Goal: Transaction & Acquisition: Purchase product/service

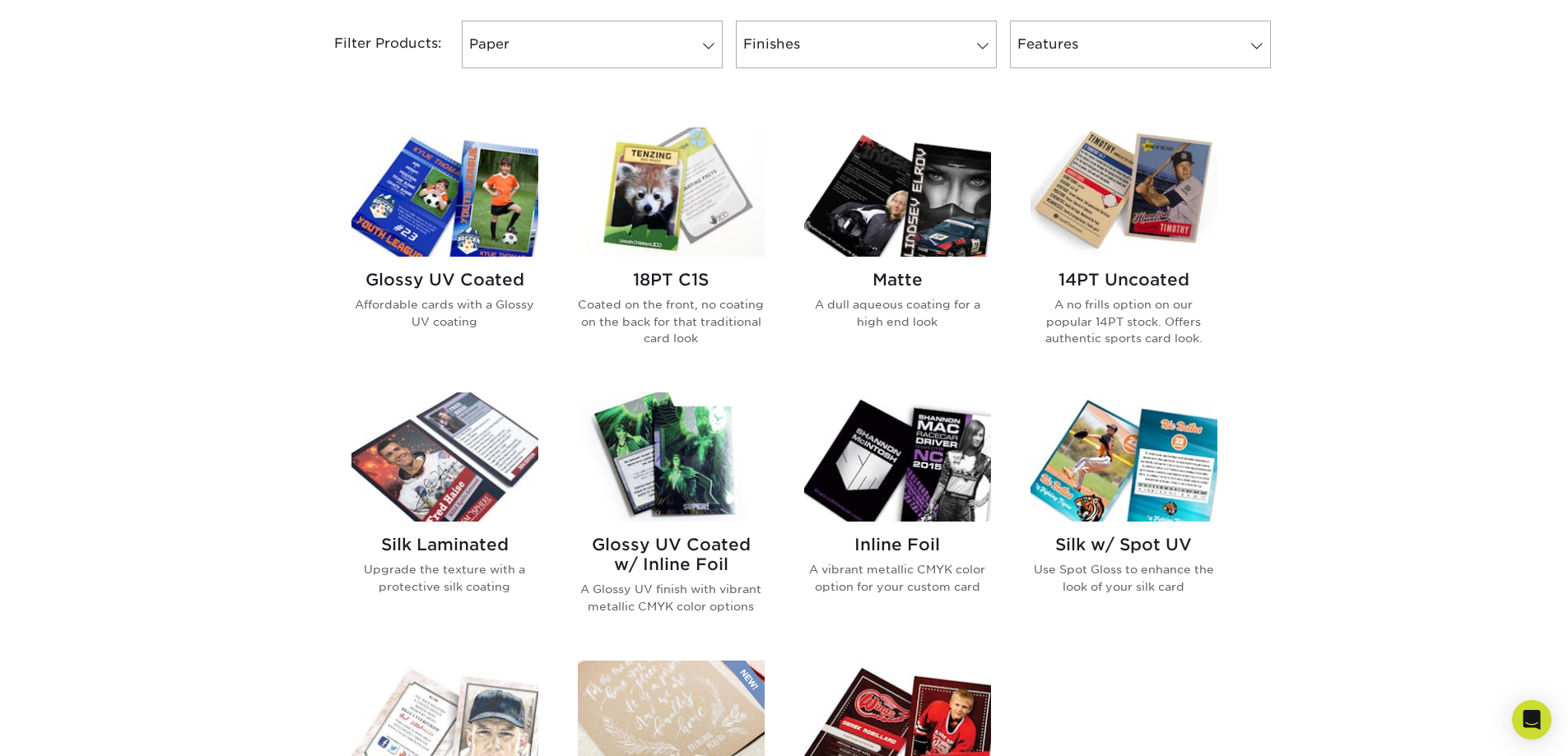
scroll to position [701, 0]
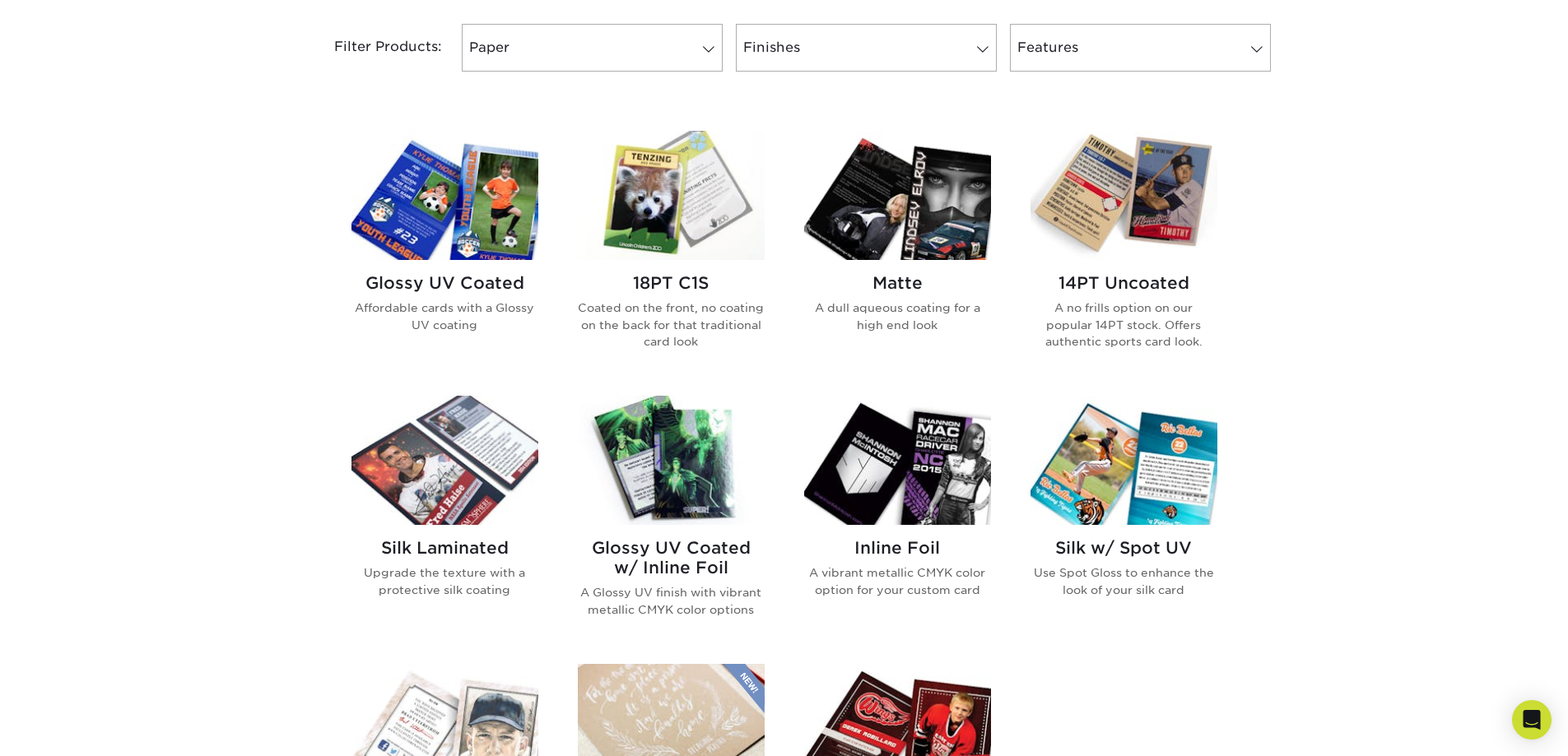
click at [1197, 217] on img at bounding box center [1124, 196] width 187 height 129
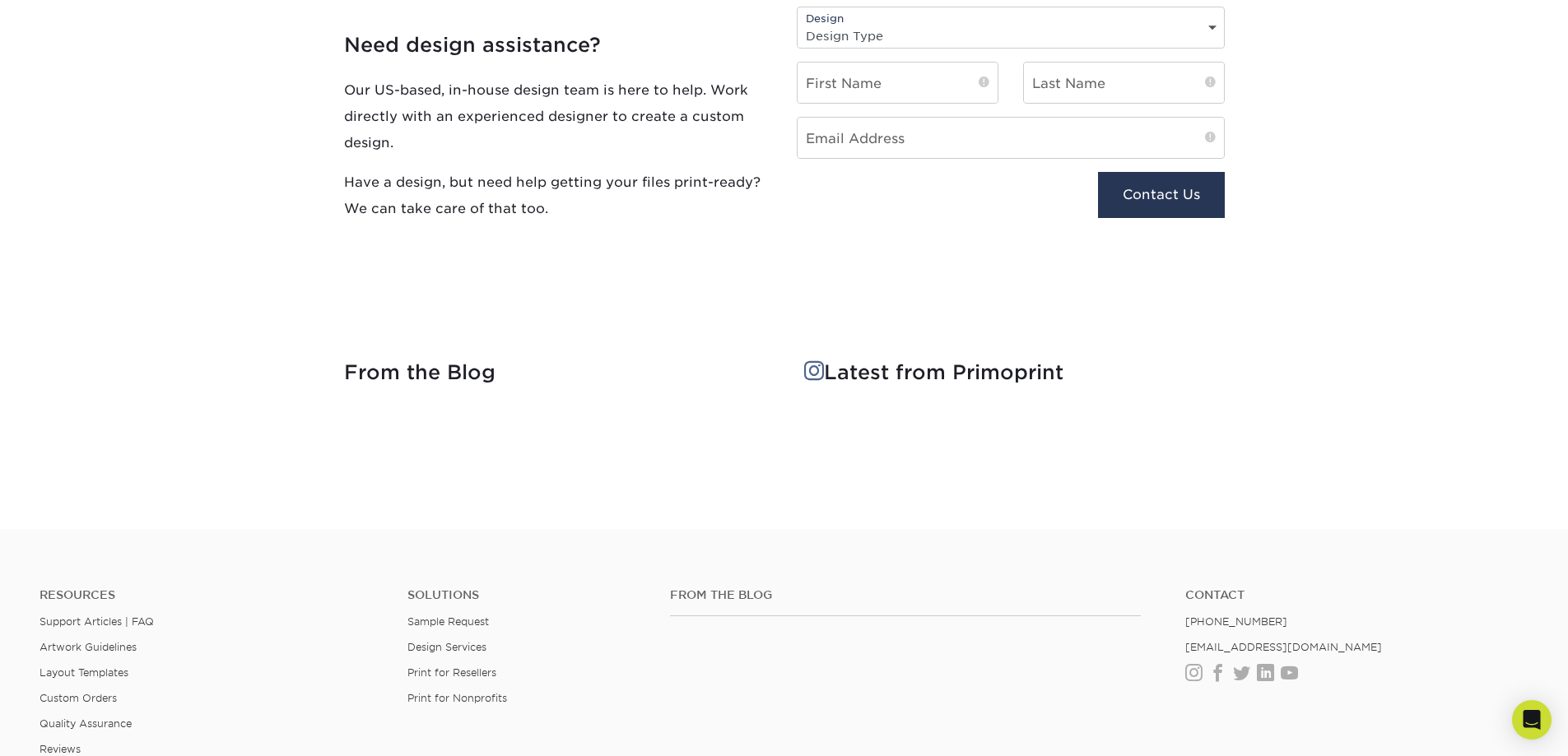
scroll to position [2126, 0]
